Goal: Information Seeking & Learning: Learn about a topic

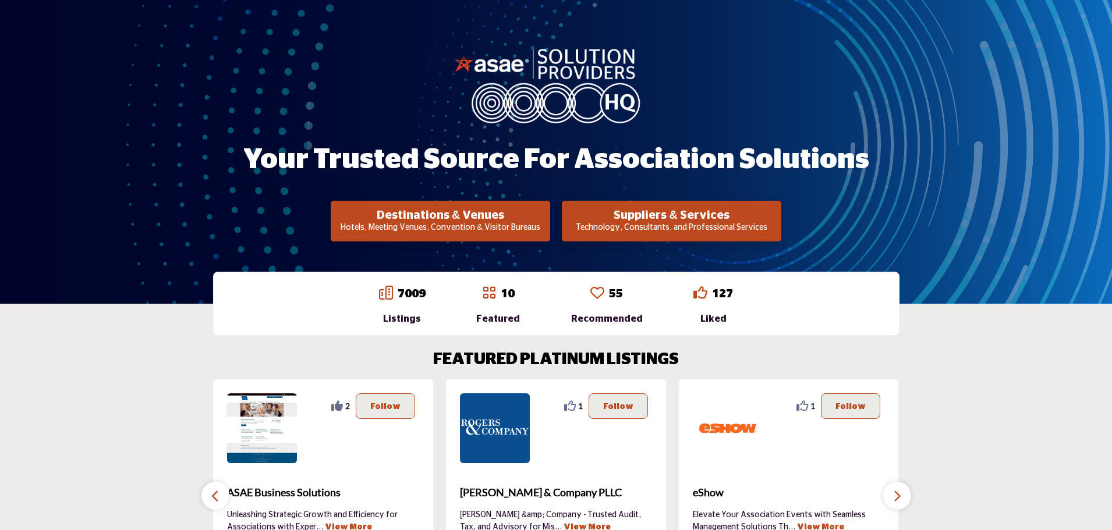
scroll to position [116, 0]
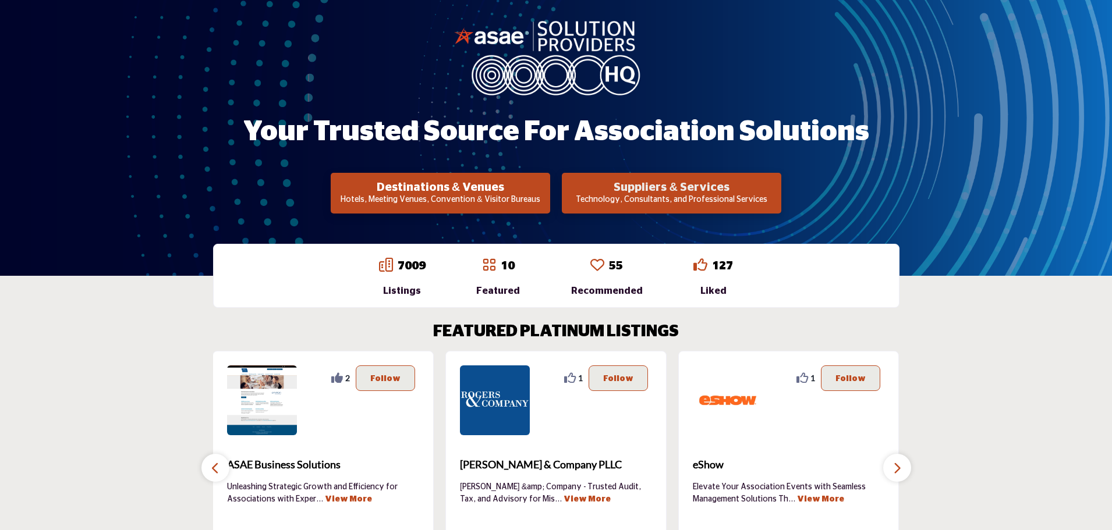
click at [617, 193] on h2 "Suppliers & Services" at bounding box center [671, 188] width 213 height 14
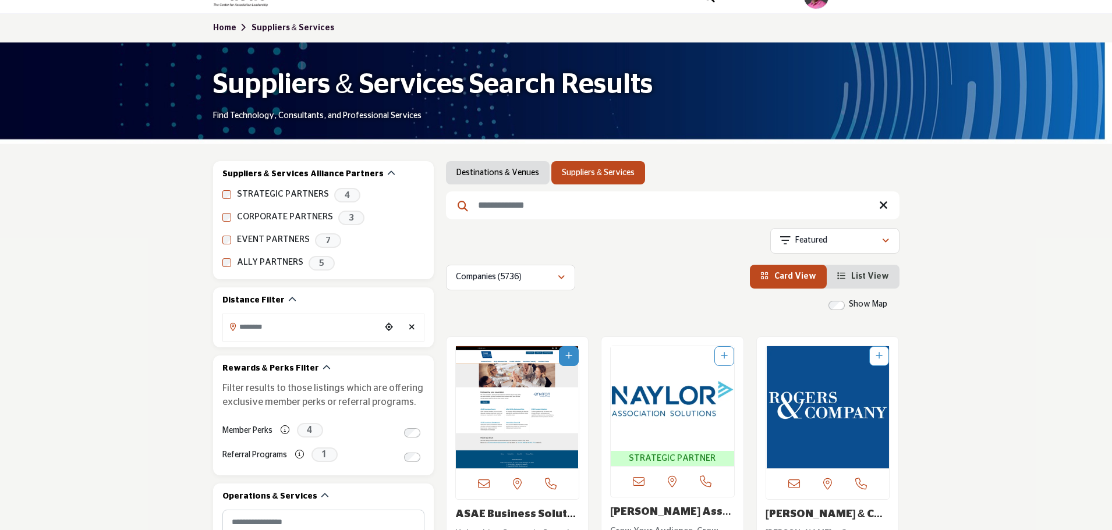
scroll to position [116, 0]
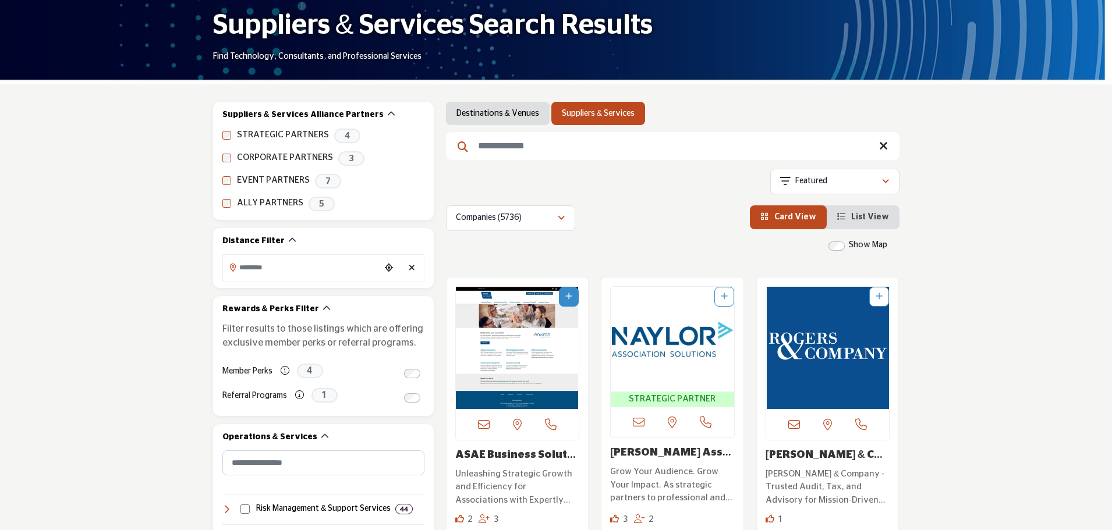
scroll to position [116, 0]
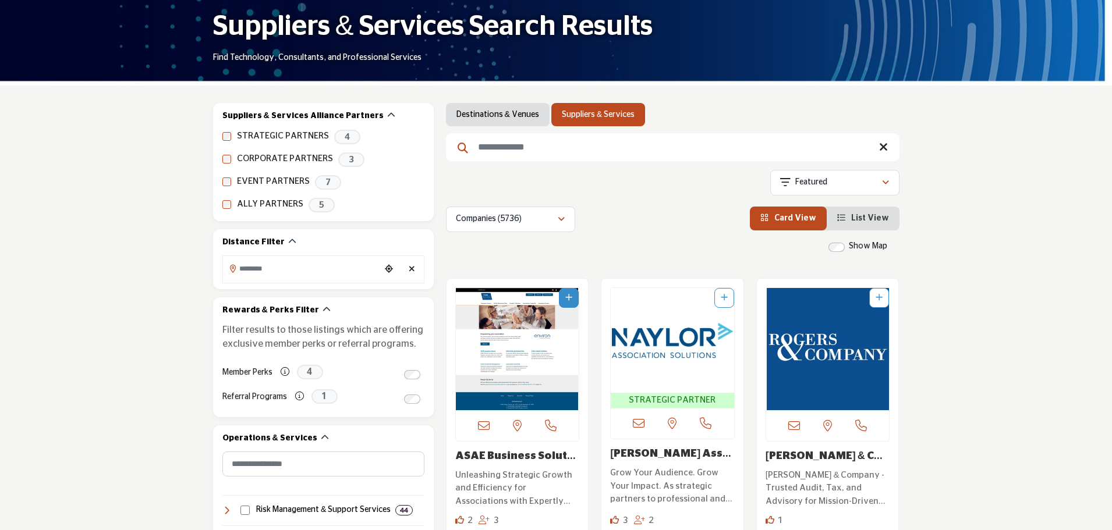
click at [545, 143] on input "Search Keyword" at bounding box center [673, 147] width 454 height 28
click at [639, 231] on div "Companies (5736) All (5788) Companies (5736) Resources (18) Products" at bounding box center [673, 220] width 454 height 26
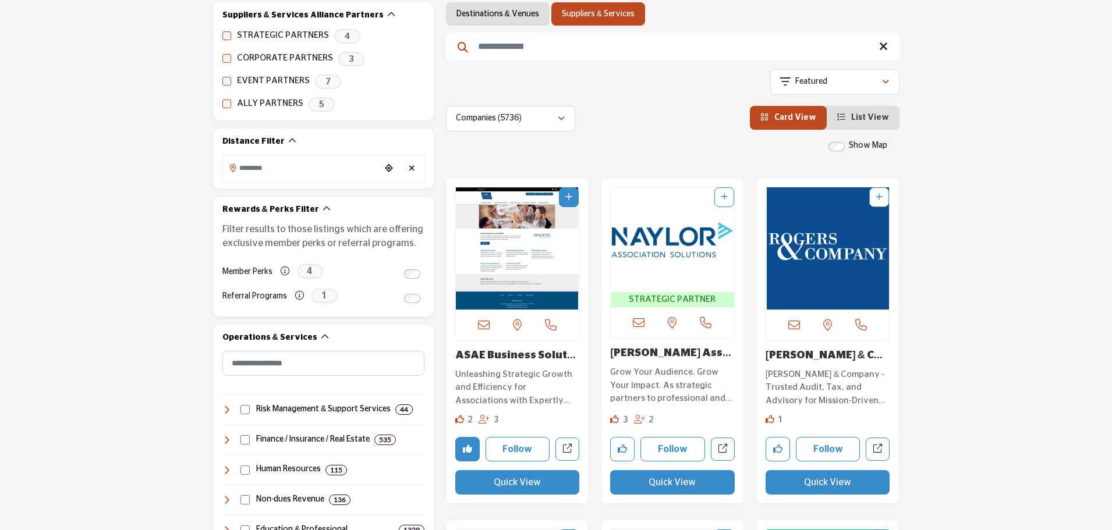
scroll to position [233, 0]
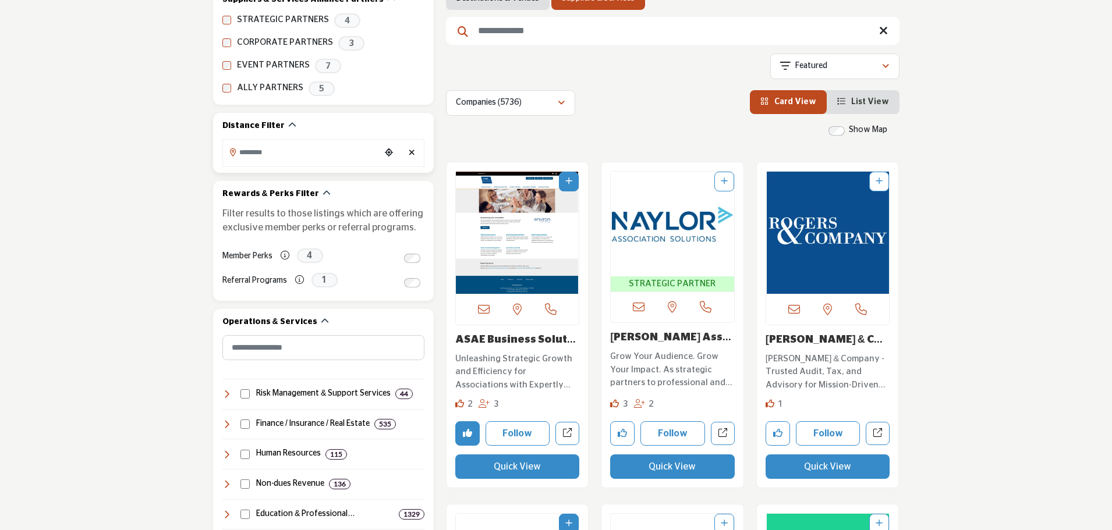
click at [305, 154] on input "Search Location" at bounding box center [301, 152] width 157 height 23
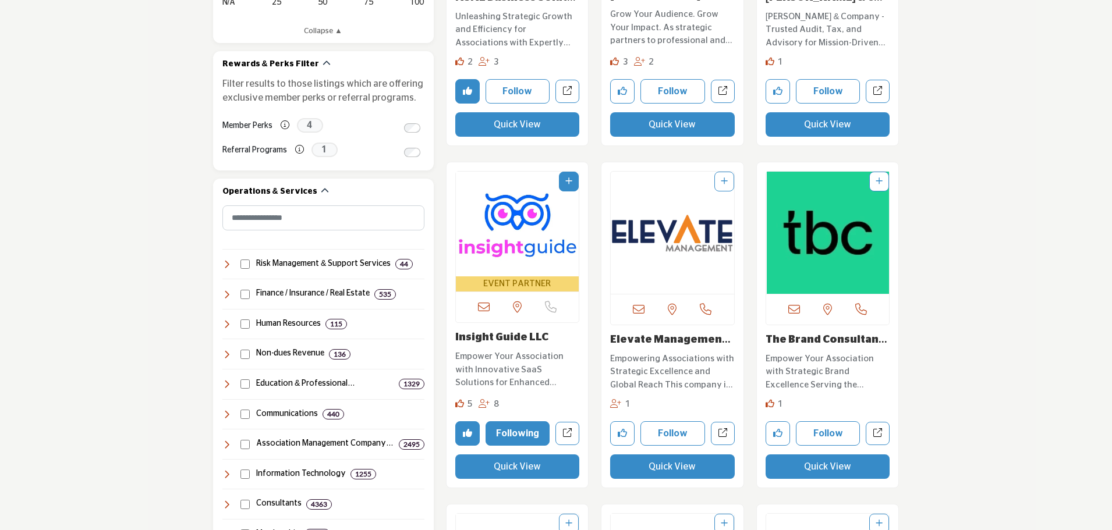
scroll to position [582, 0]
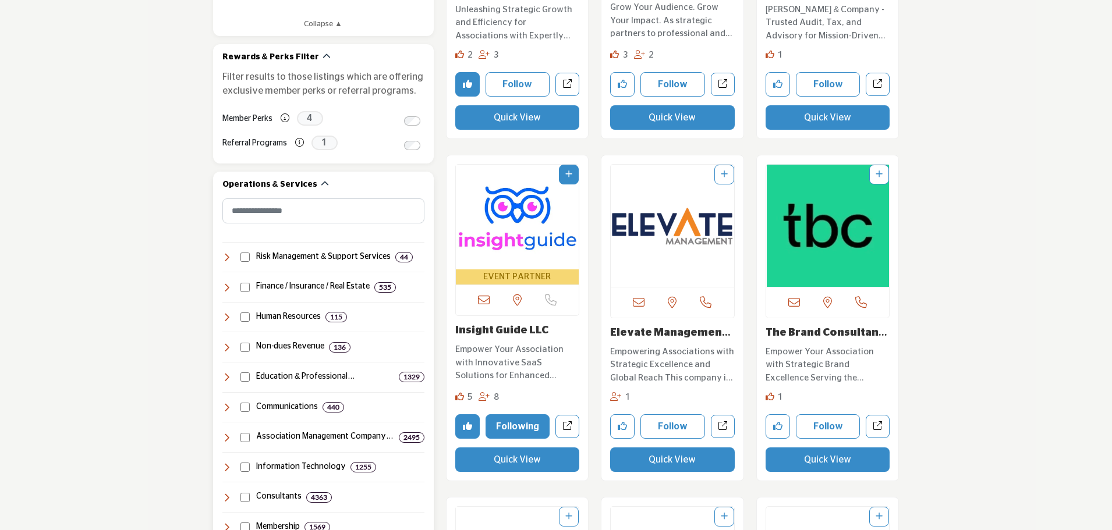
click at [225, 260] on icon at bounding box center [226, 257] width 9 height 9
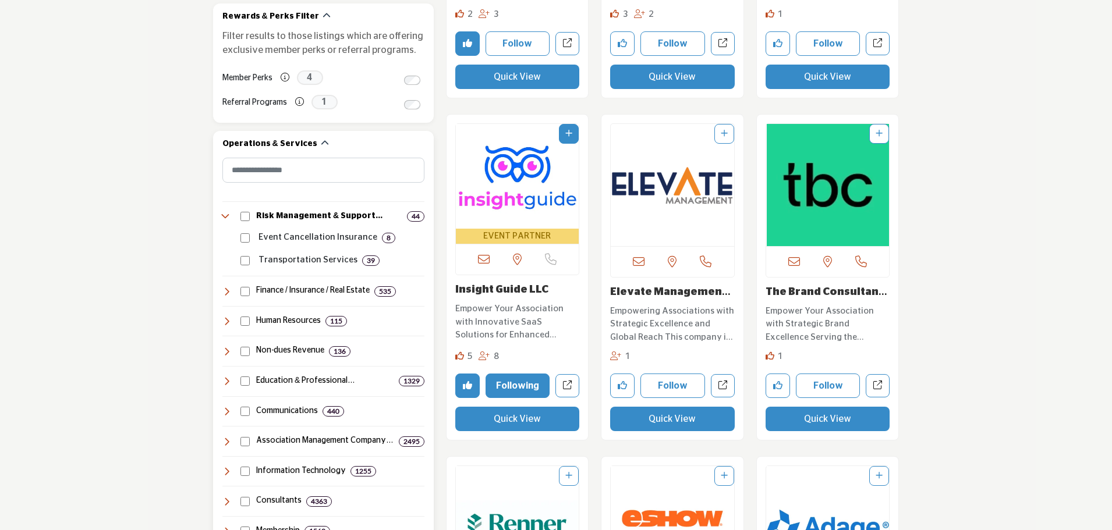
scroll to position [641, 0]
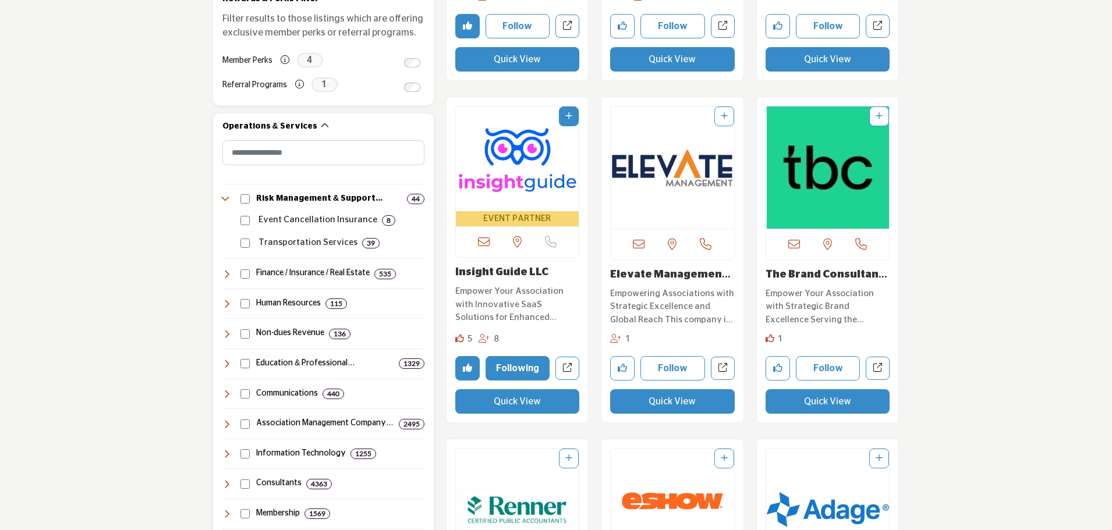
click at [227, 270] on icon at bounding box center [226, 274] width 9 height 9
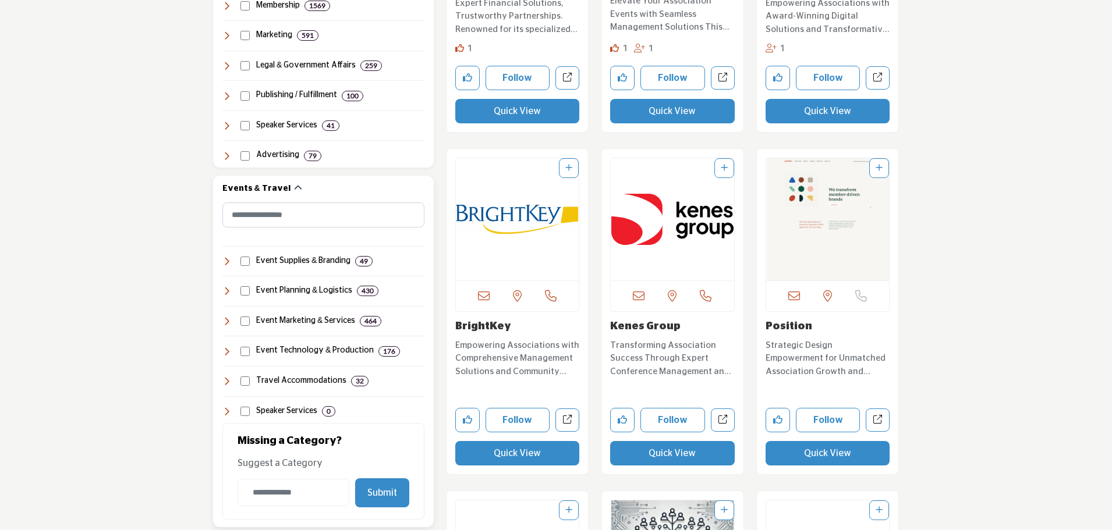
scroll to position [1398, 0]
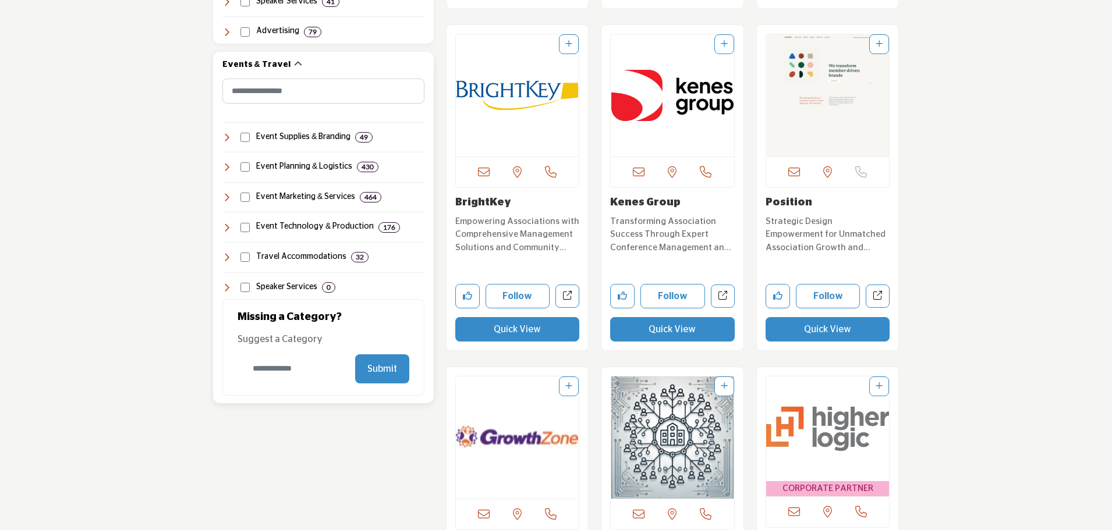
click at [277, 372] on input "Category Name" at bounding box center [294, 368] width 112 height 27
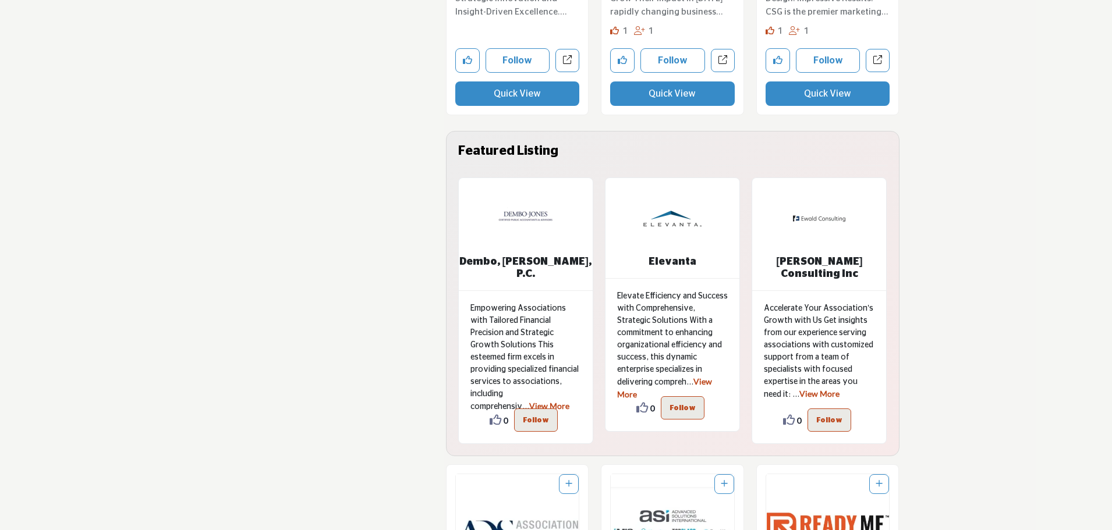
scroll to position [2679, 0]
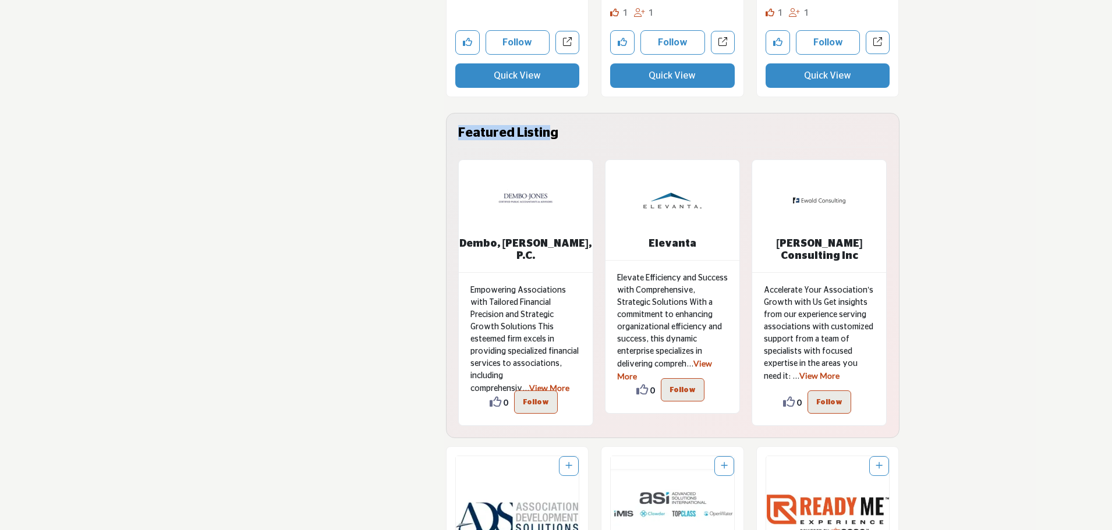
drag, startPoint x: 455, startPoint y: 137, endPoint x: 551, endPoint y: 135, distance: 96.7
click at [551, 135] on div "Featured Listing" at bounding box center [672, 142] width 441 height 34
click at [551, 135] on h4 "Featured Listing" at bounding box center [672, 136] width 429 height 23
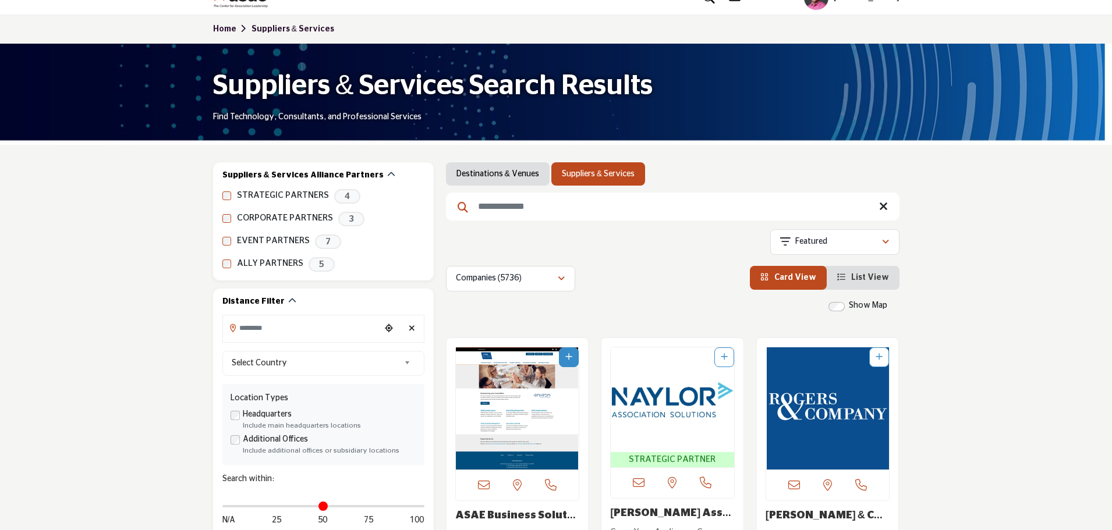
scroll to position [0, 0]
